Goal: Find specific page/section: Find specific page/section

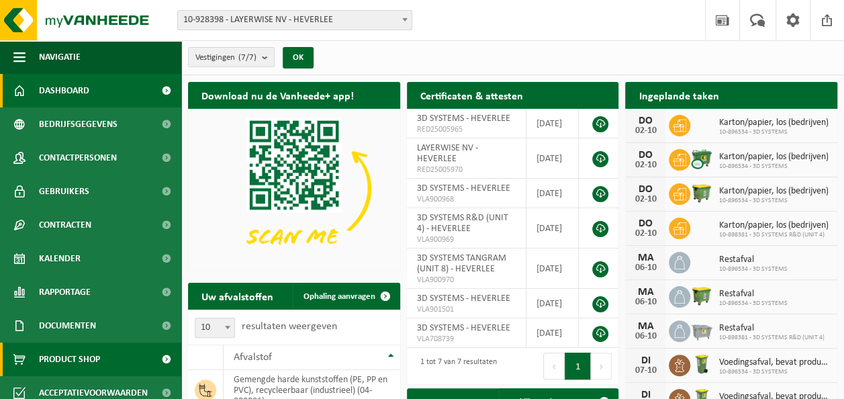
click at [60, 357] on span "Product Shop" at bounding box center [69, 360] width 61 height 34
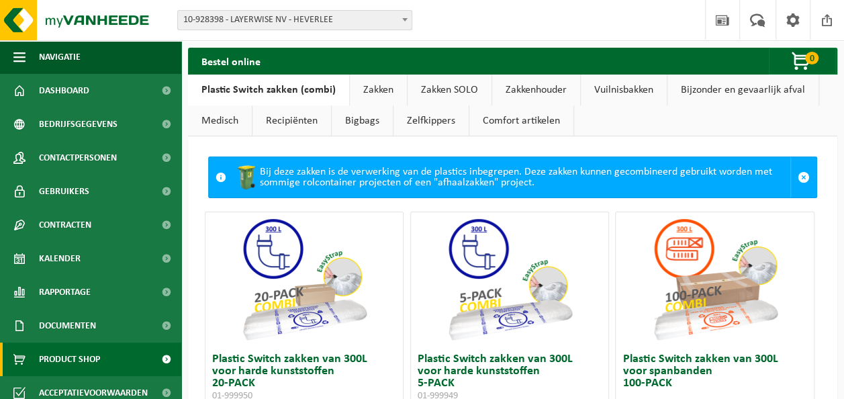
click at [274, 118] on link "Recipiënten" at bounding box center [292, 120] width 79 height 31
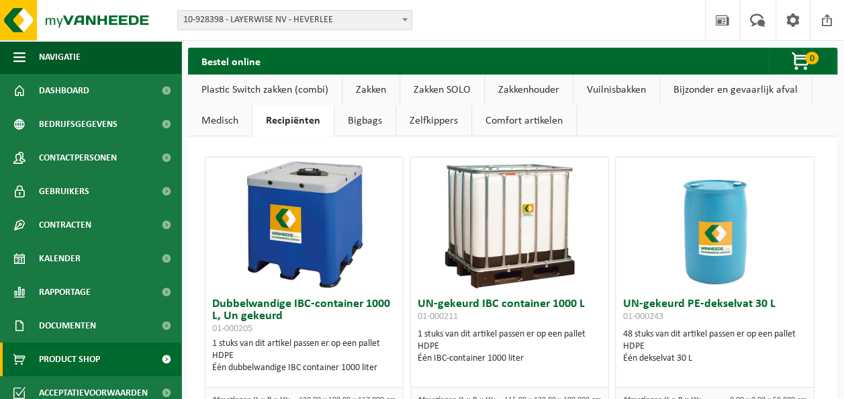
click at [611, 86] on link "Vuilnisbakken" at bounding box center [617, 90] width 86 height 31
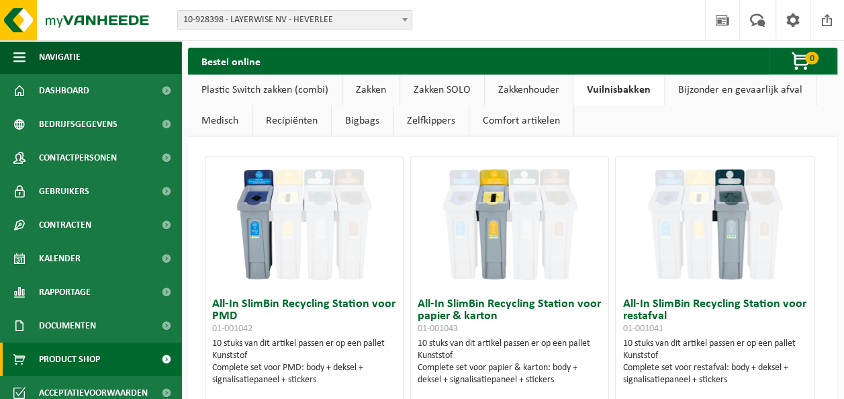
click at [684, 87] on link "Bijzonder en gevaarlijk afval" at bounding box center [740, 90] width 151 height 31
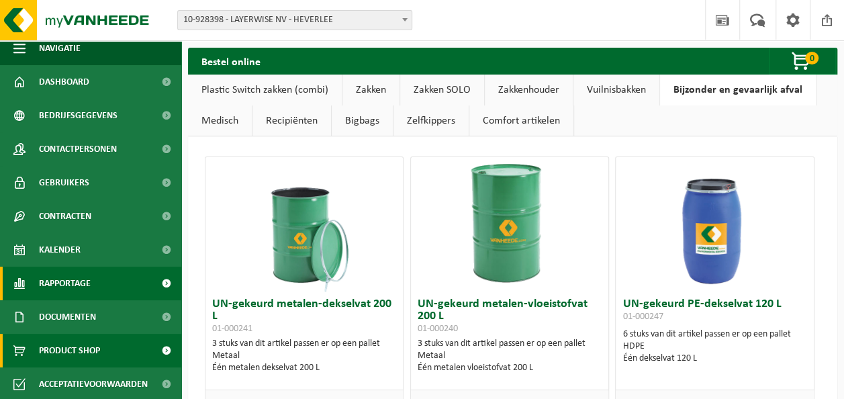
scroll to position [11, 0]
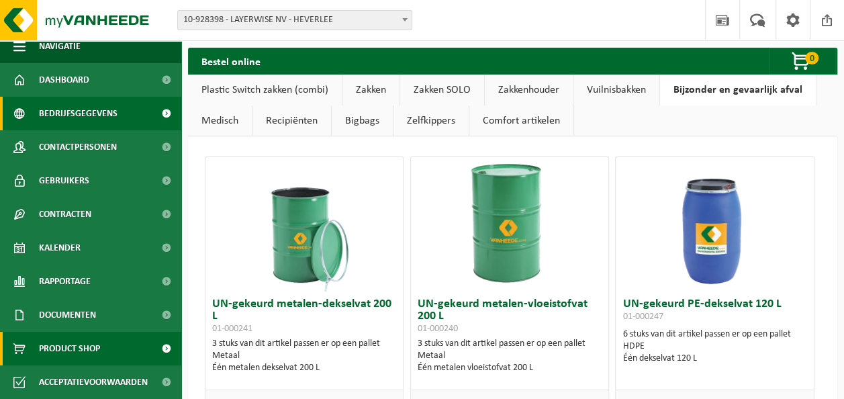
click at [75, 112] on span "Bedrijfsgegevens" at bounding box center [78, 114] width 79 height 34
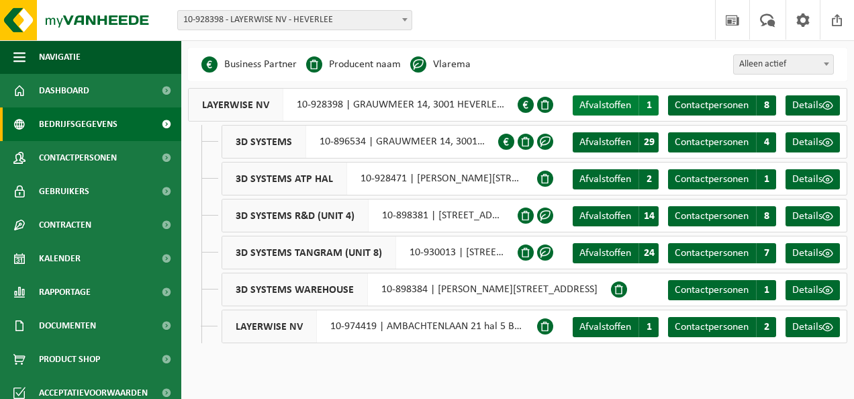
click at [594, 103] on span "Afvalstoffen" at bounding box center [606, 105] width 52 height 11
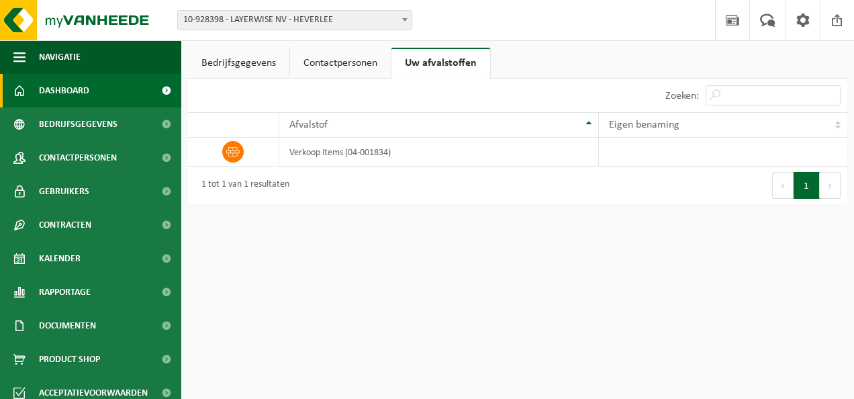
click at [58, 86] on span "Dashboard" at bounding box center [64, 91] width 50 height 34
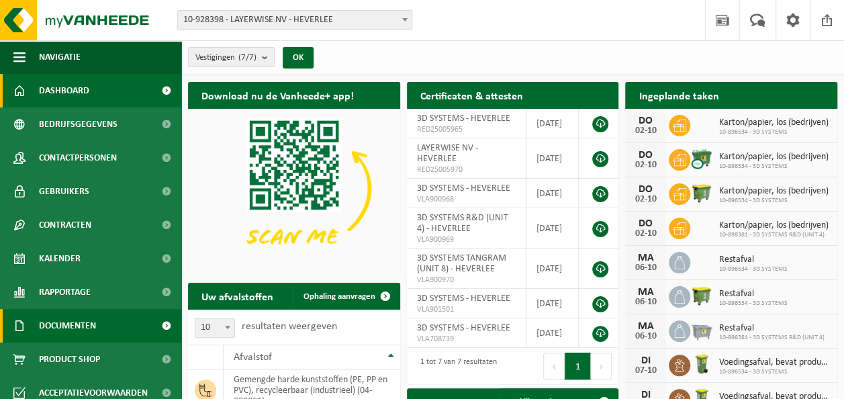
click at [58, 324] on span "Documenten" at bounding box center [67, 326] width 57 height 34
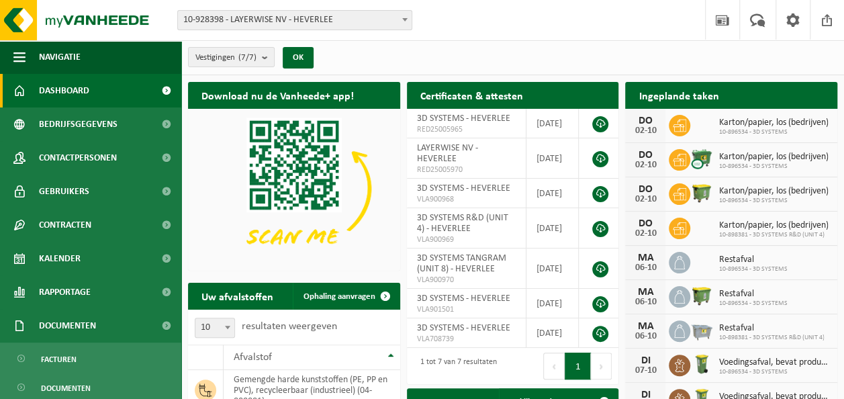
click at [695, 330] on img at bounding box center [701, 329] width 23 height 23
click at [647, 325] on div "MA" at bounding box center [645, 326] width 27 height 11
click at [727, 326] on span "Restafval" at bounding box center [771, 328] width 105 height 11
click at [728, 326] on span "Restafval" at bounding box center [771, 328] width 105 height 11
drag, startPoint x: 728, startPoint y: 326, endPoint x: 698, endPoint y: 330, distance: 29.7
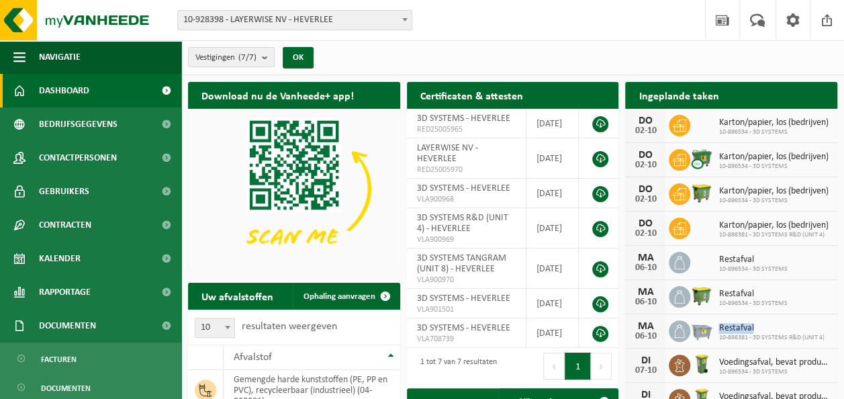
click at [698, 330] on img at bounding box center [701, 329] width 23 height 23
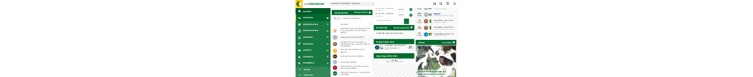
scroll to position [269, 0]
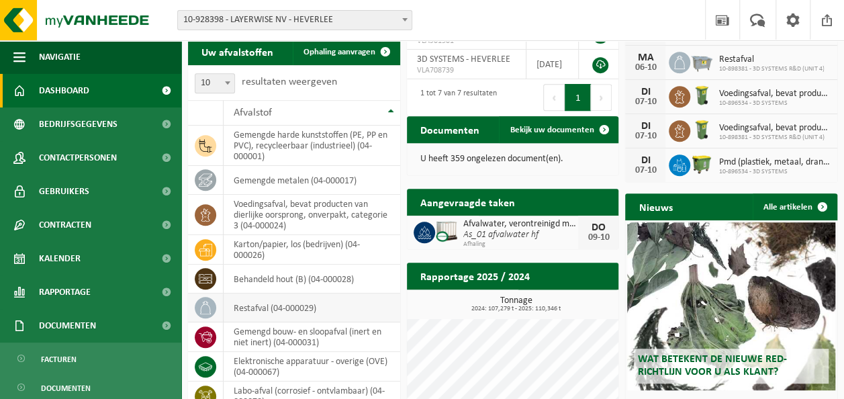
click at [243, 306] on td "restafval (04-000029)" at bounding box center [312, 307] width 177 height 29
click at [294, 312] on td "restafval (04-000029)" at bounding box center [312, 307] width 177 height 29
click at [197, 304] on span at bounding box center [205, 307] width 21 height 21
copy td "restafval"
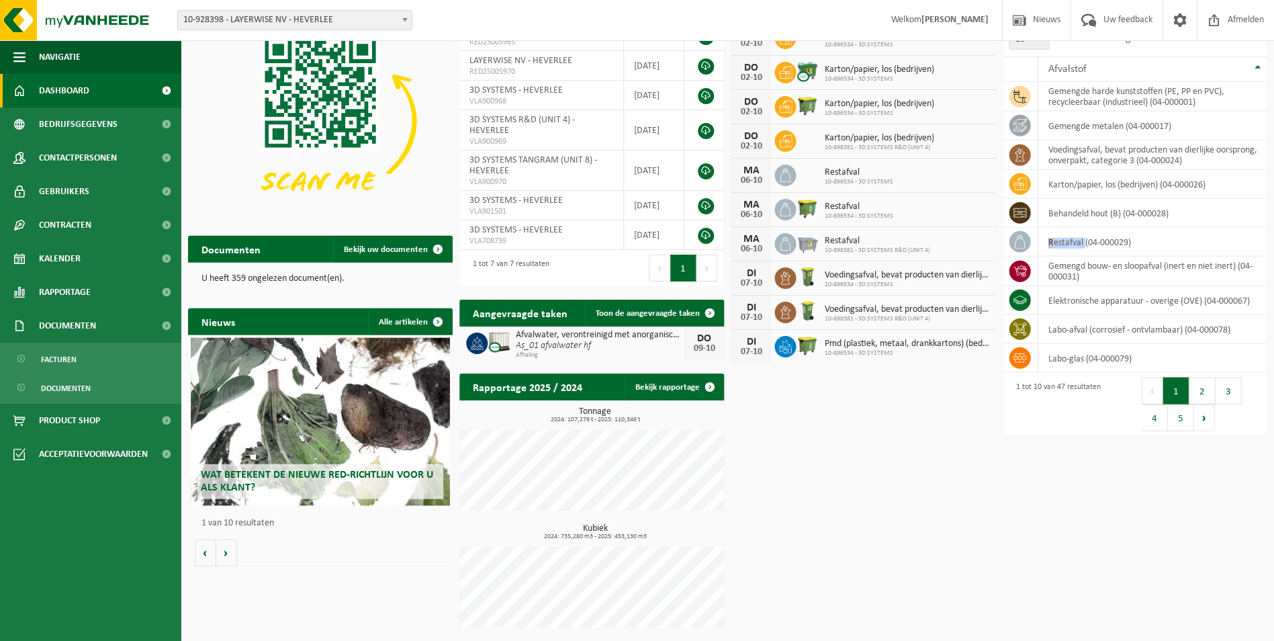
scroll to position [87, 0]
